Goal: Navigation & Orientation: Find specific page/section

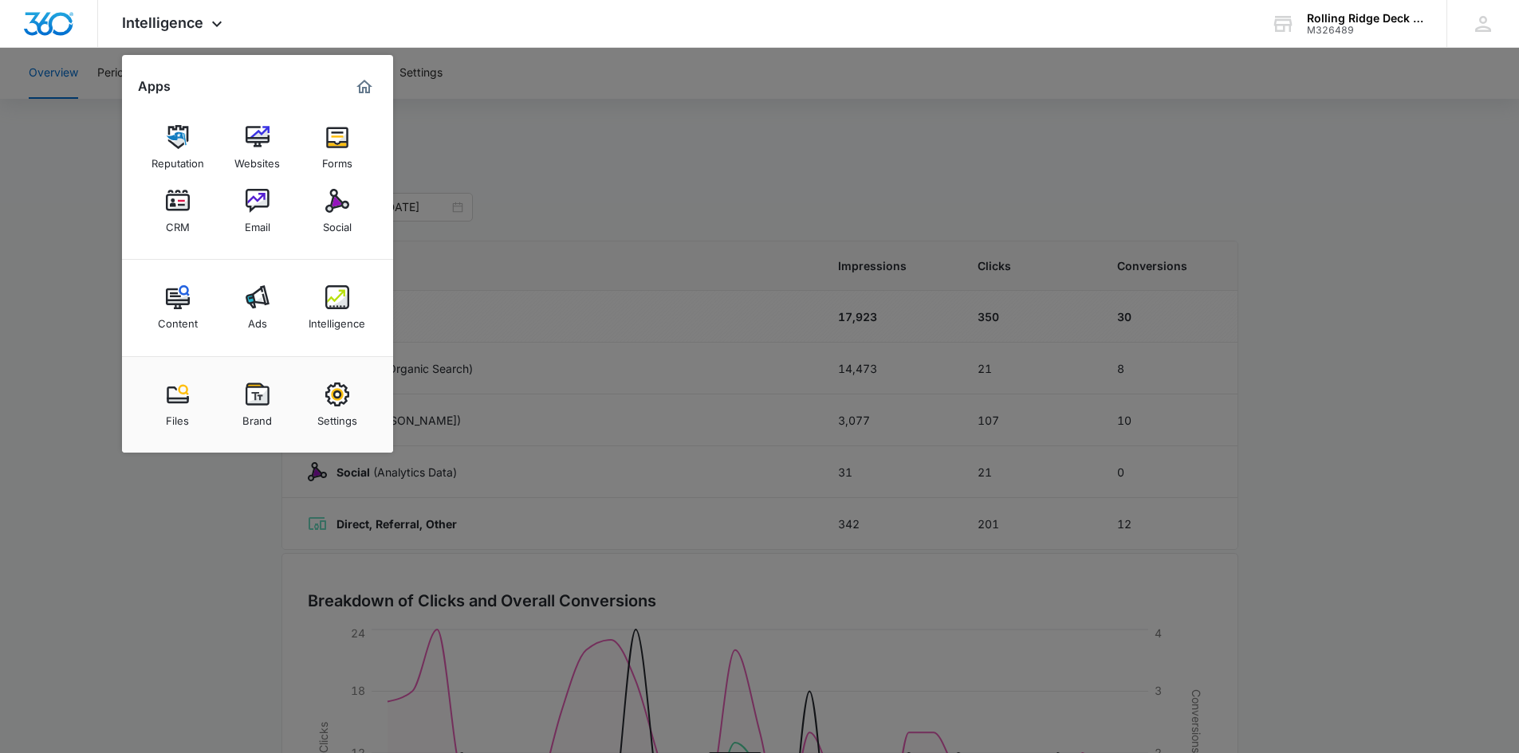
click at [572, 112] on div at bounding box center [759, 376] width 1519 height 753
